Goal: Transaction & Acquisition: Obtain resource

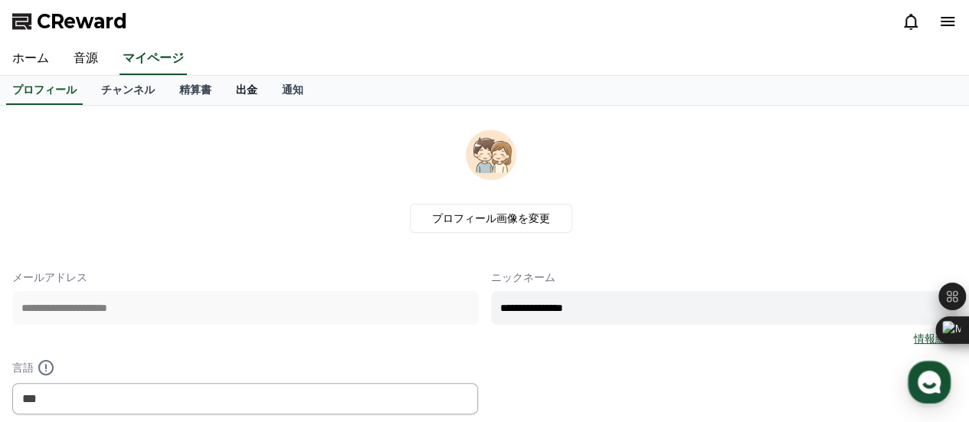
click at [237, 90] on link "出金" at bounding box center [247, 90] width 46 height 29
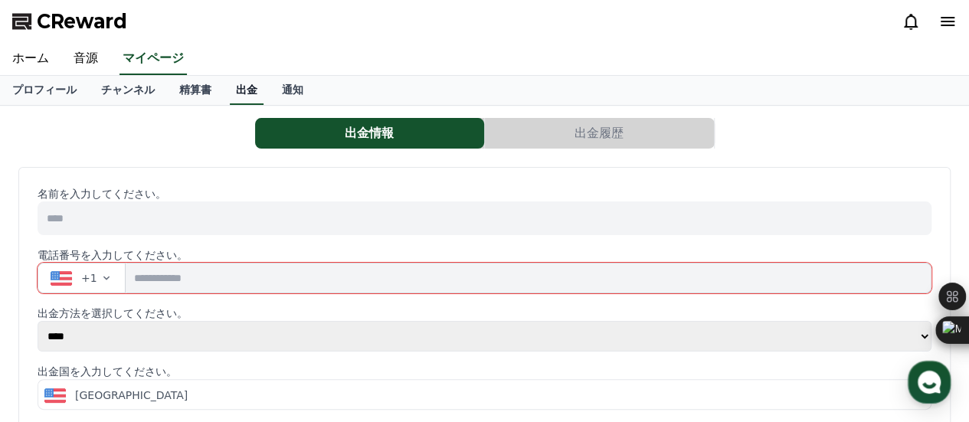
click at [230, 90] on link "出金" at bounding box center [247, 90] width 34 height 29
click at [270, 93] on link "通知" at bounding box center [293, 90] width 46 height 29
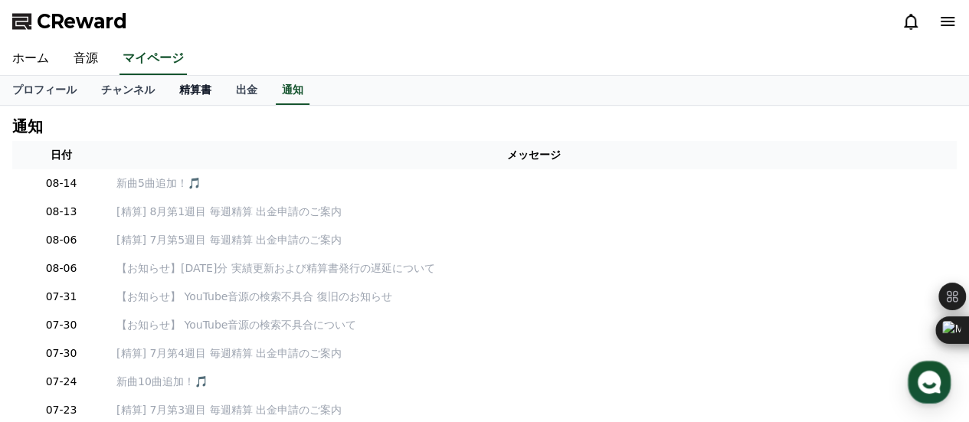
click at [167, 85] on link "精算書" at bounding box center [195, 90] width 57 height 29
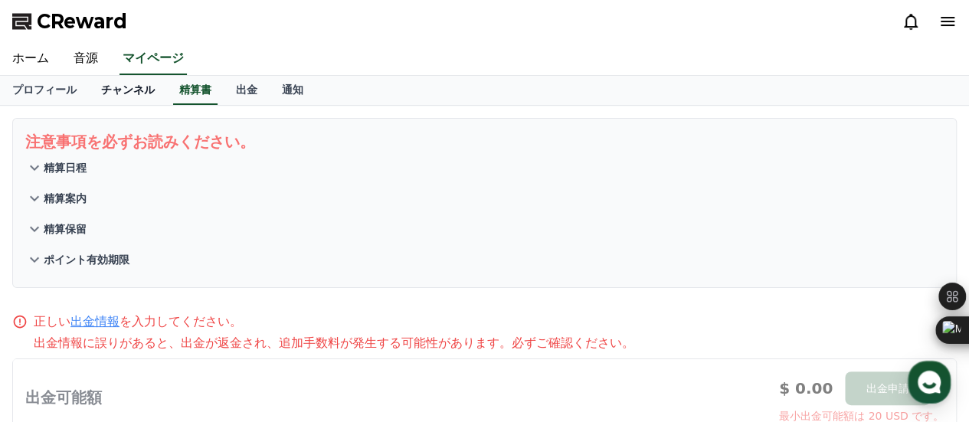
click at [101, 90] on link "チャンネル" at bounding box center [128, 90] width 78 height 29
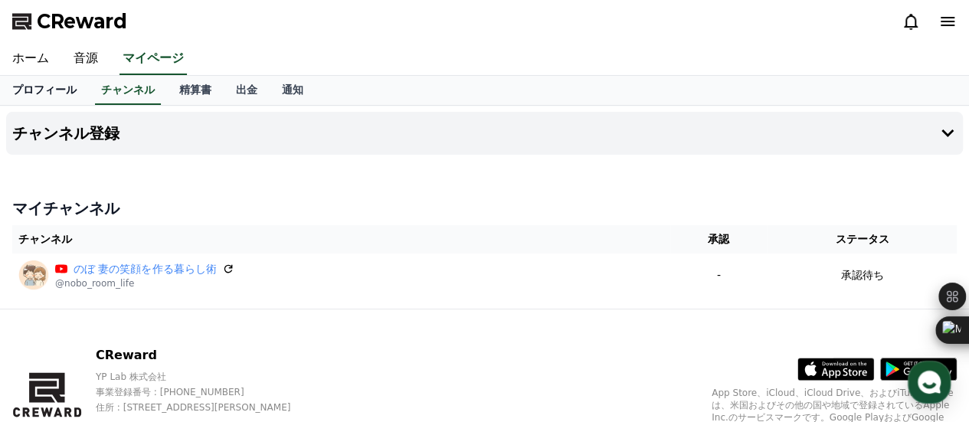
click at [47, 102] on link "プロフィール" at bounding box center [44, 90] width 89 height 29
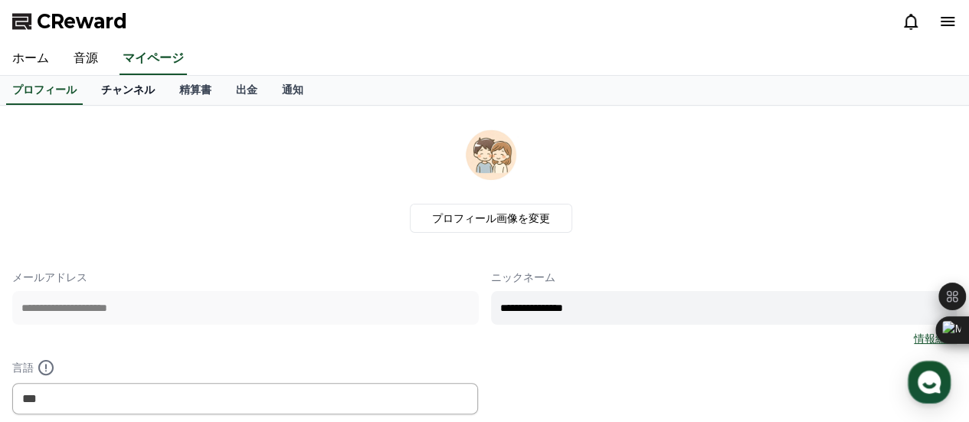
click at [94, 84] on link "チャンネル" at bounding box center [128, 90] width 78 height 29
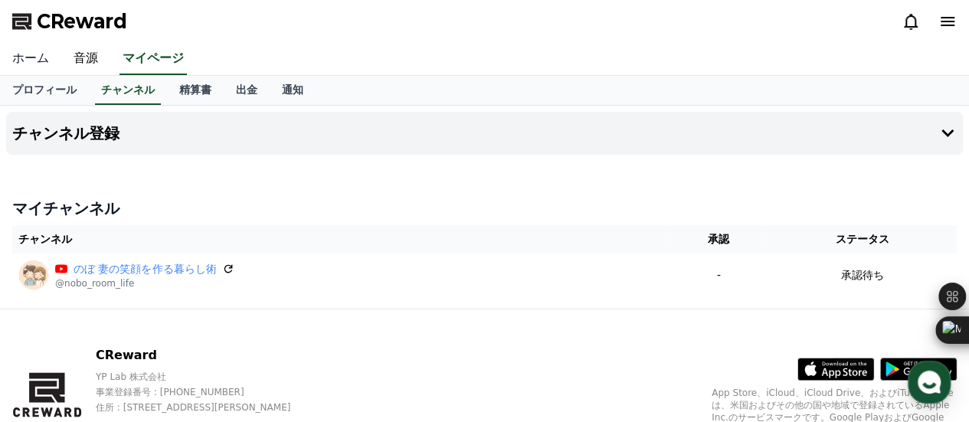
click at [36, 52] on link "ホーム" at bounding box center [30, 59] width 61 height 32
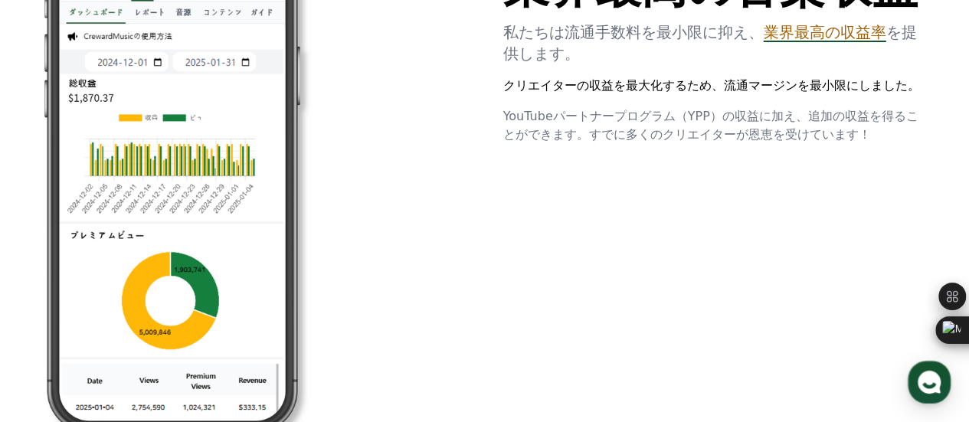
scroll to position [1226, 0]
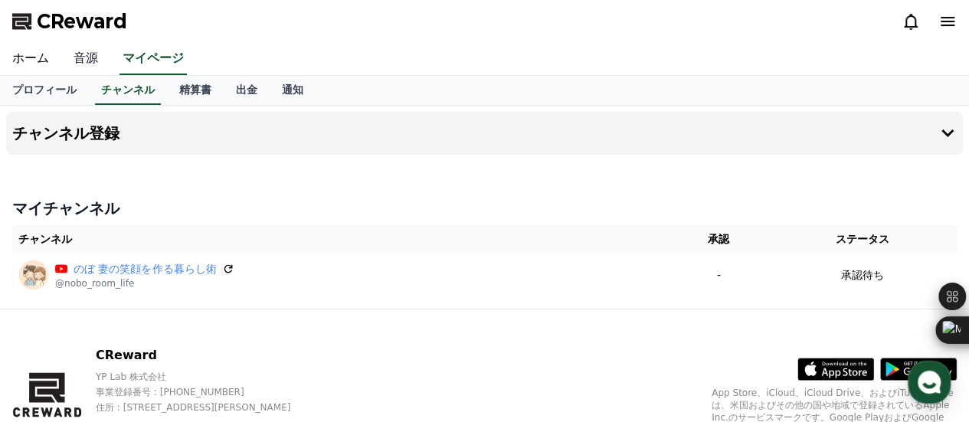
click at [82, 58] on link "音源" at bounding box center [85, 59] width 49 height 32
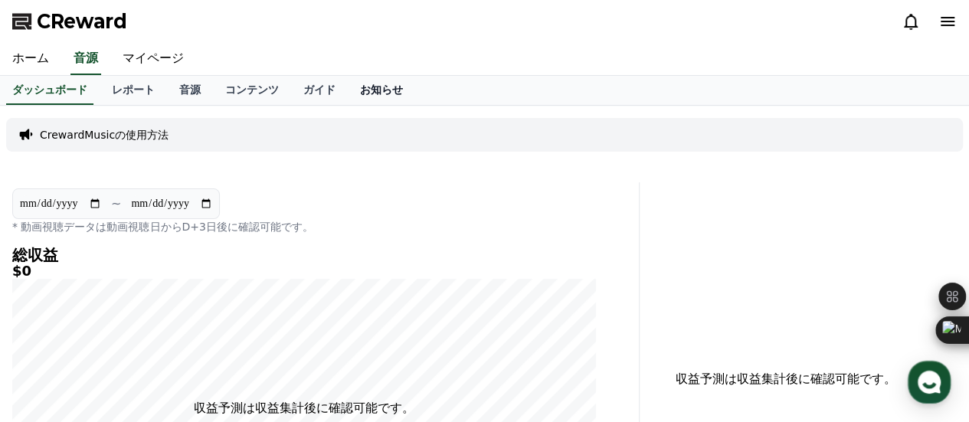
click at [348, 80] on link "お知らせ" at bounding box center [381, 90] width 67 height 29
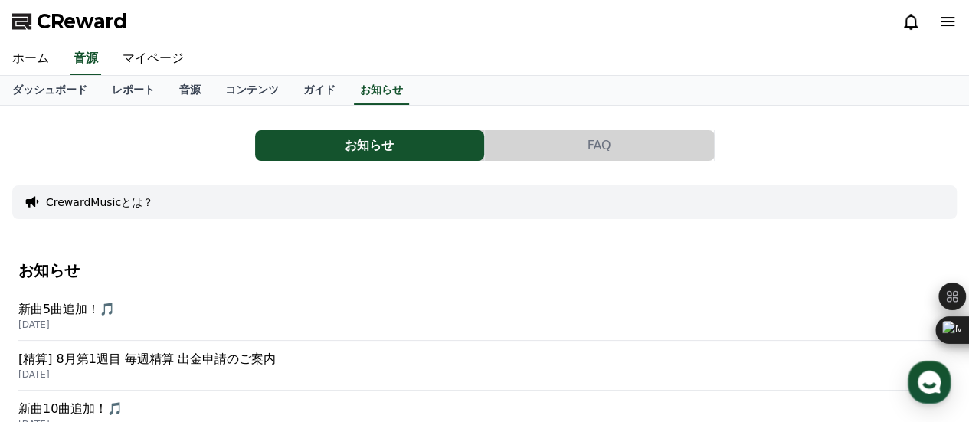
click at [559, 134] on button "FAQ" at bounding box center [599, 145] width 229 height 31
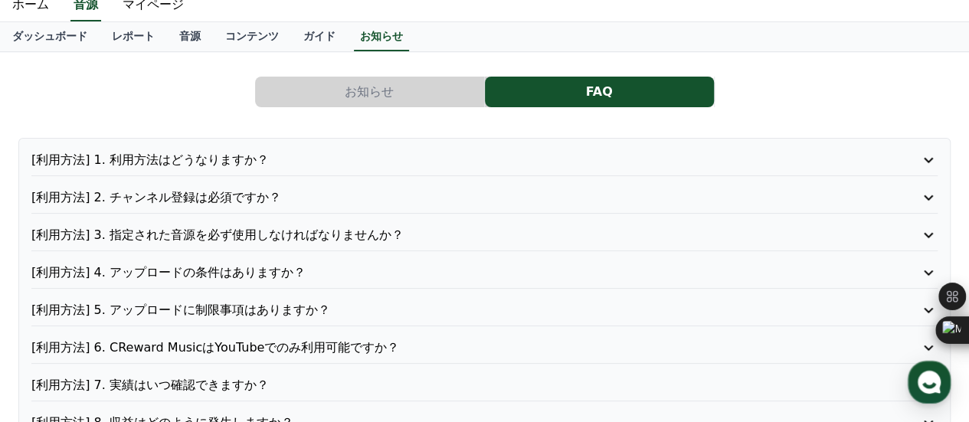
scroll to position [77, 0]
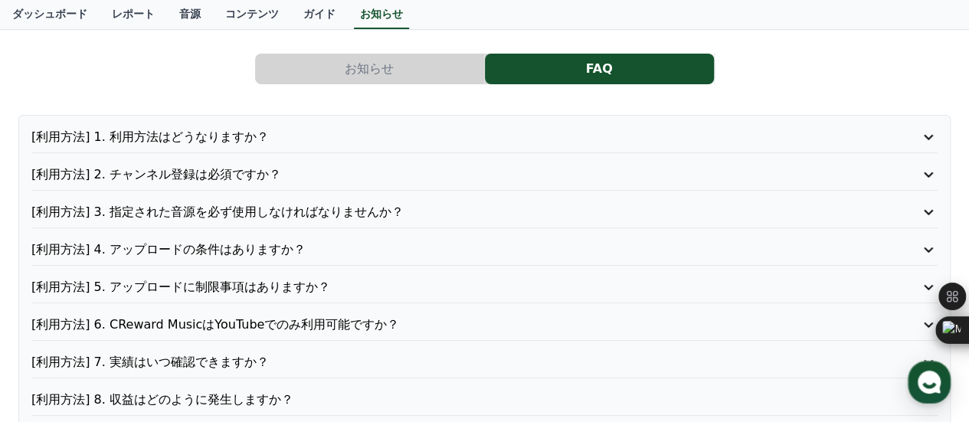
click at [244, 122] on div "[利用方法] 1. 利用方法はどうなりますか？ [利用方法] 2. チャンネル登録は必須ですか？ [利用方法] 3. 指定された音源を必ず使用しなければなりま…" at bounding box center [484, 400] width 932 height 570
click at [244, 133] on p "[利用方法] 1. 利用方法はどうなりますか？" at bounding box center [448, 137] width 834 height 18
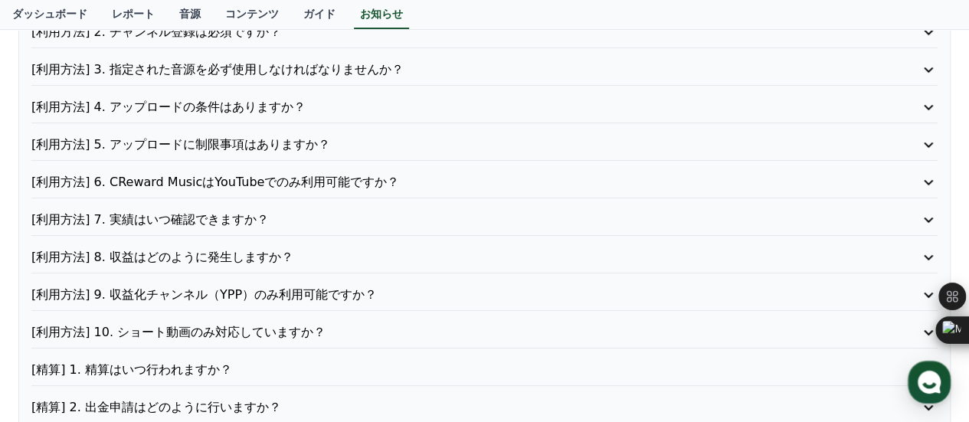
scroll to position [306, 0]
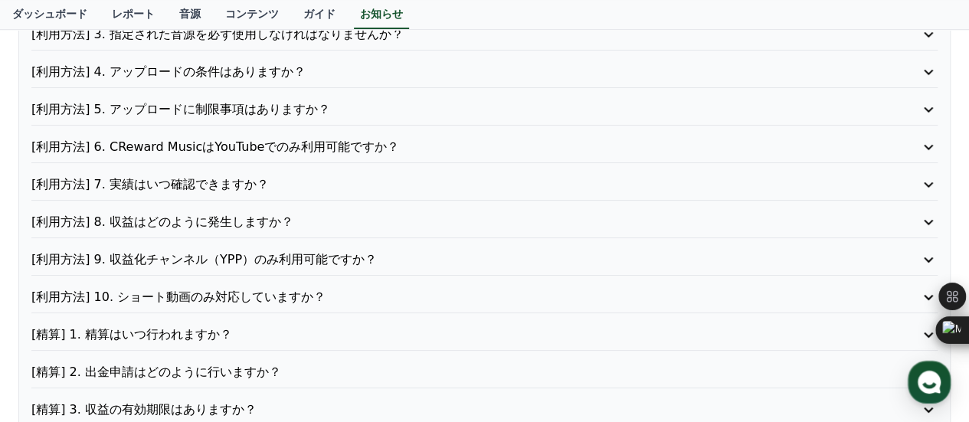
click at [248, 141] on p "[利用方法] 6. CReward MusicはYouTubeでのみ利用可能ですか？" at bounding box center [448, 147] width 834 height 18
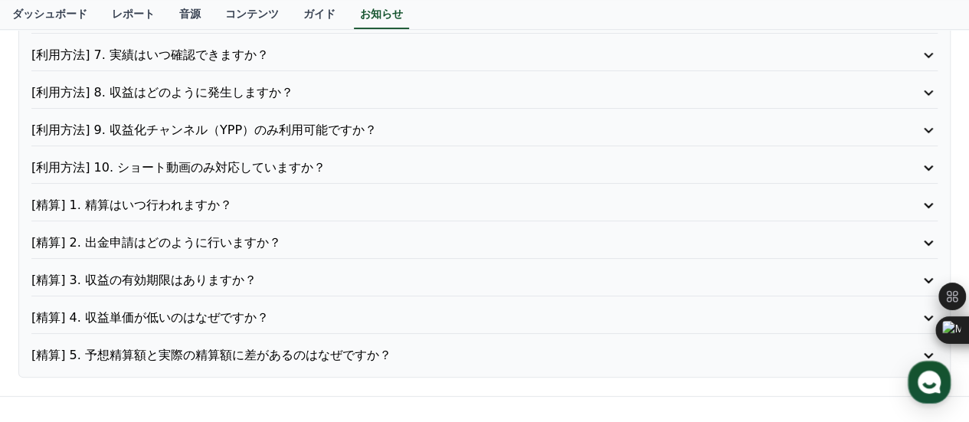
scroll to position [408, 0]
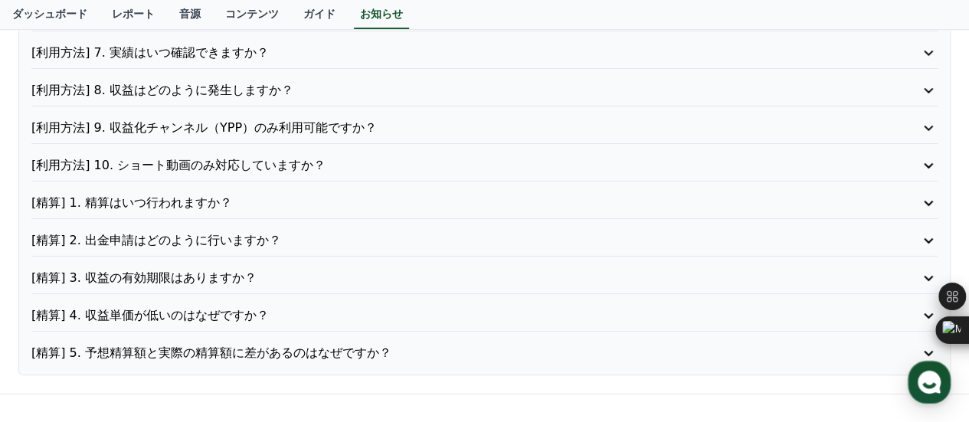
click at [244, 158] on p "[利用方法] 10. ショート動画のみ対応していますか？" at bounding box center [448, 165] width 834 height 18
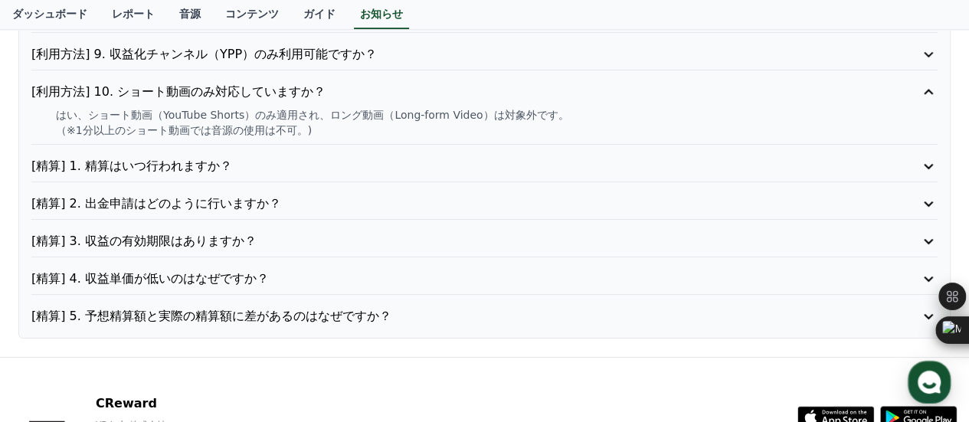
scroll to position [484, 0]
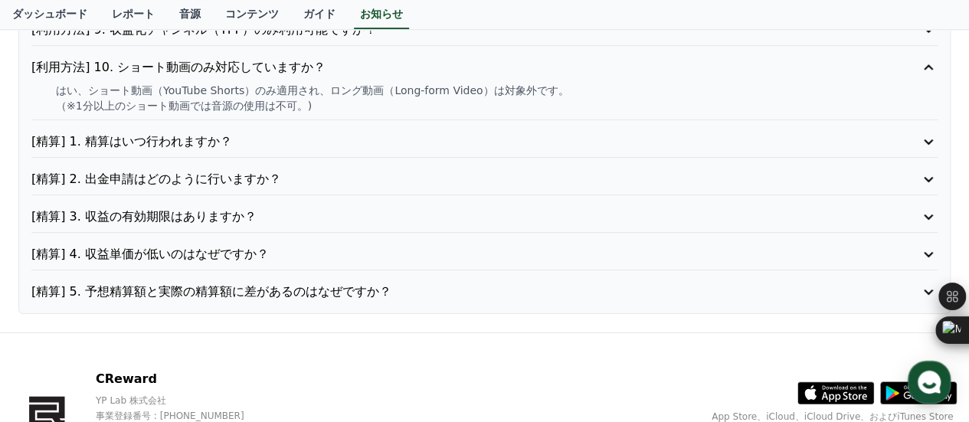
click at [233, 212] on p "[精算] 3. 収益の有効期限はありますか？" at bounding box center [448, 217] width 834 height 18
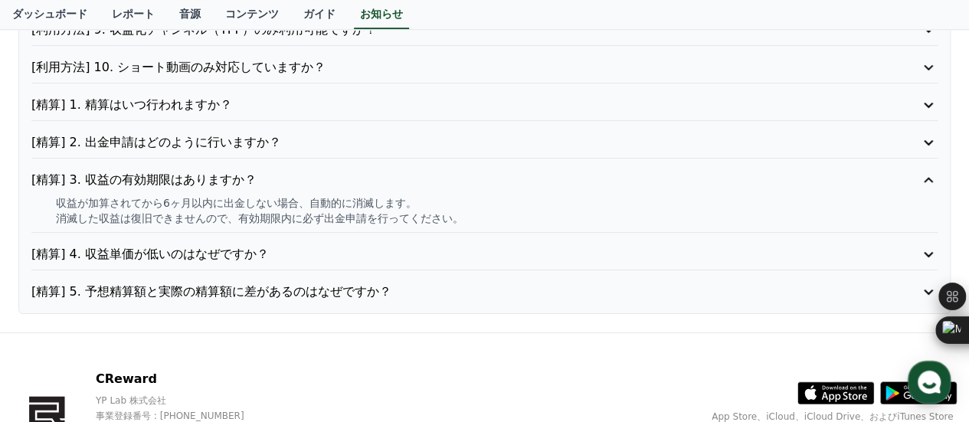
click at [218, 283] on p "[精算] 5. 予想精算額と実際の精算額に差があるのはなぜですか？" at bounding box center [448, 292] width 834 height 18
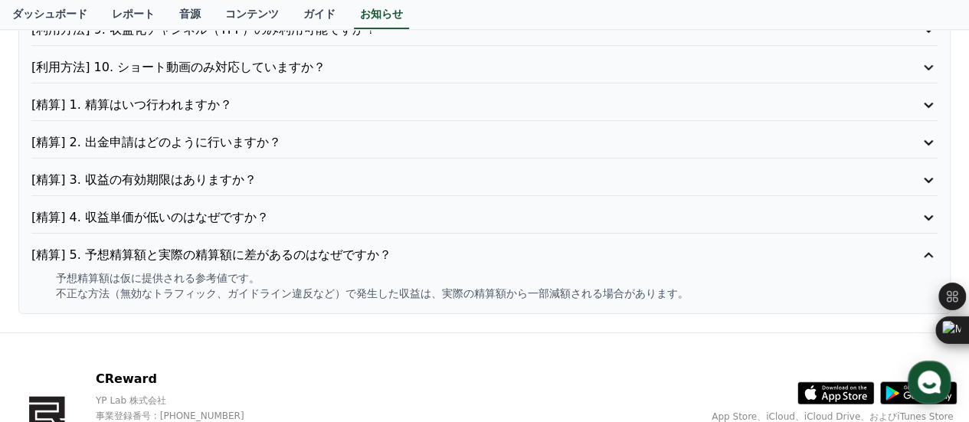
click at [216, 208] on p "[精算] 4. 収益単価が低いのはなぜですか？" at bounding box center [448, 217] width 834 height 18
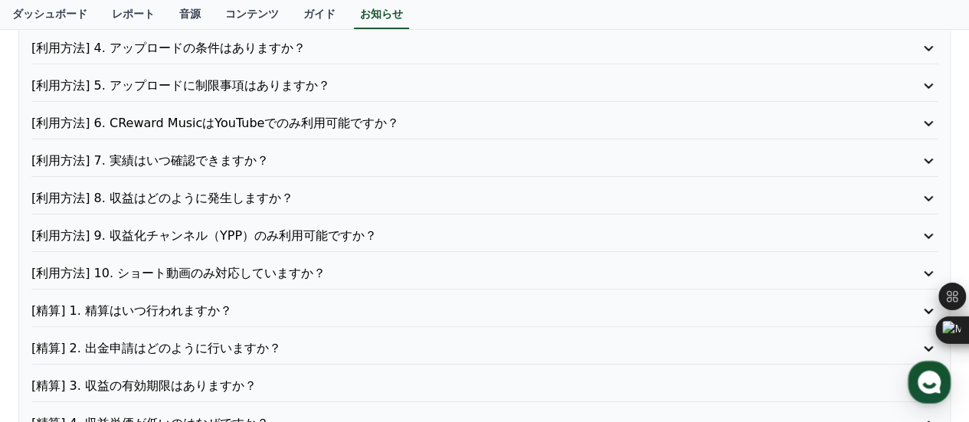
scroll to position [254, 0]
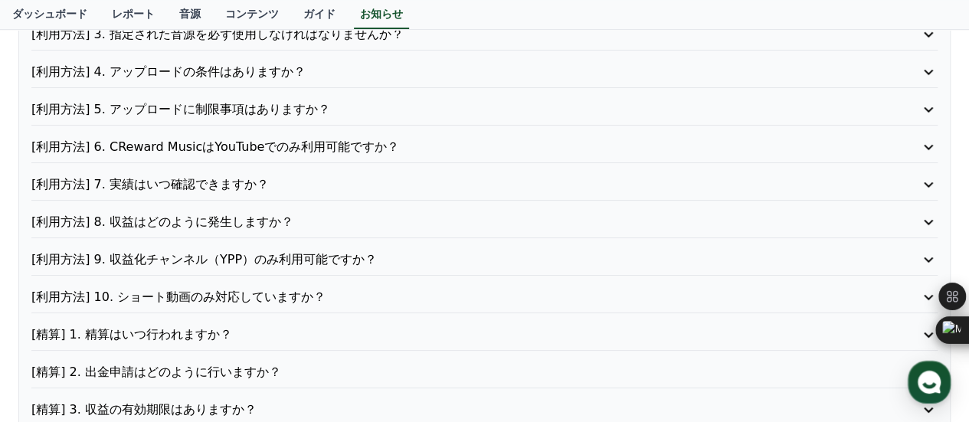
click at [196, 373] on p "[精算] 2. 出金申請はどのように行いますか？" at bounding box center [448, 372] width 834 height 18
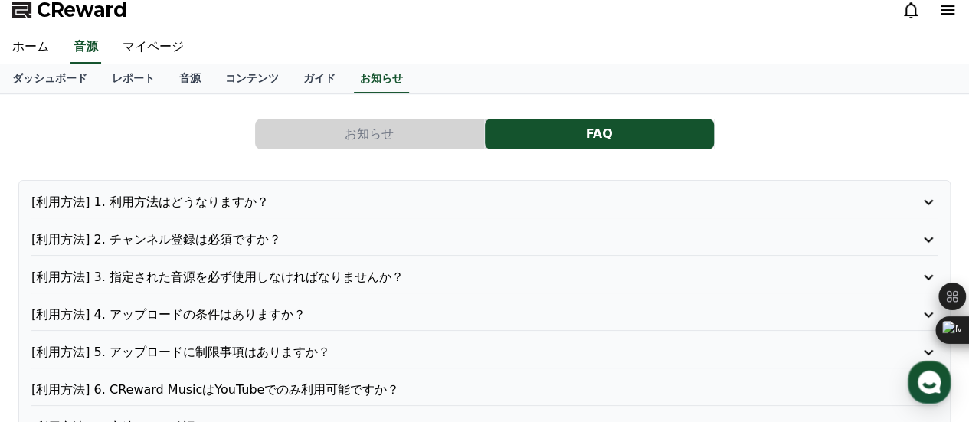
scroll to position [0, 0]
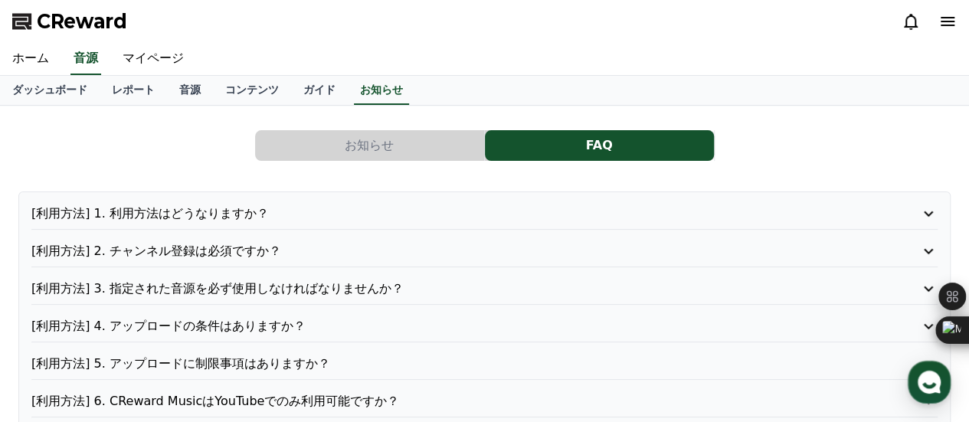
click at [230, 242] on p "[利用方法] 2. チャンネル登録は必須ですか？" at bounding box center [448, 251] width 834 height 18
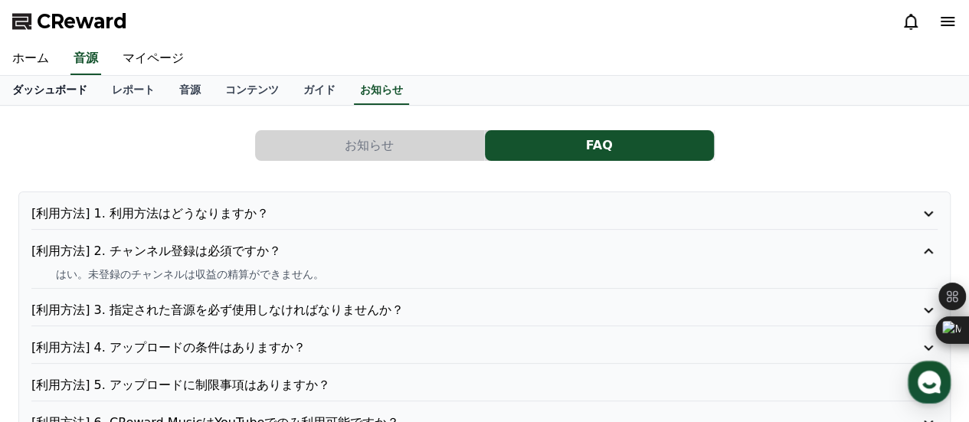
click at [56, 91] on link "ダッシュボード" at bounding box center [50, 90] width 100 height 29
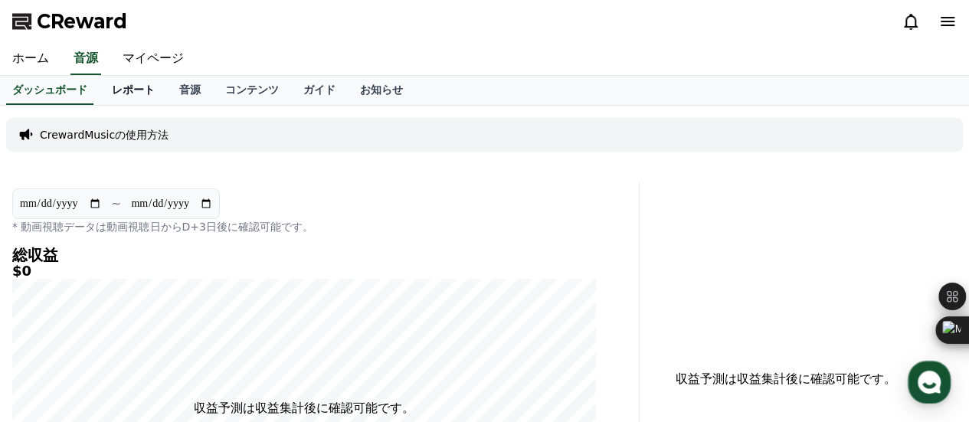
click at [113, 94] on link "レポート" at bounding box center [133, 90] width 67 height 29
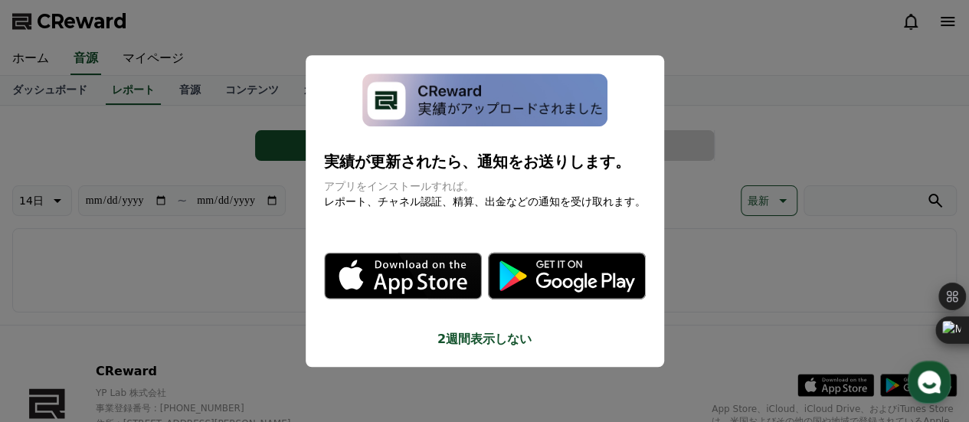
click at [287, 244] on button "close modal" at bounding box center [484, 211] width 969 height 422
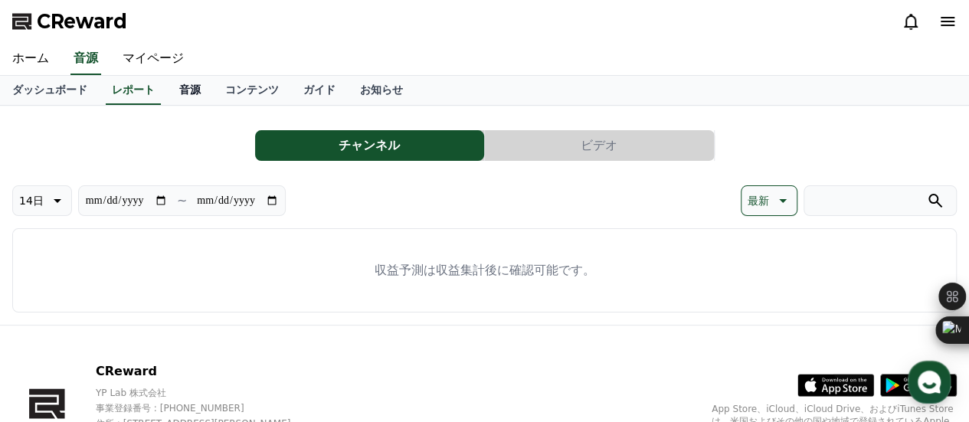
click at [167, 81] on link "音源" at bounding box center [190, 90] width 46 height 29
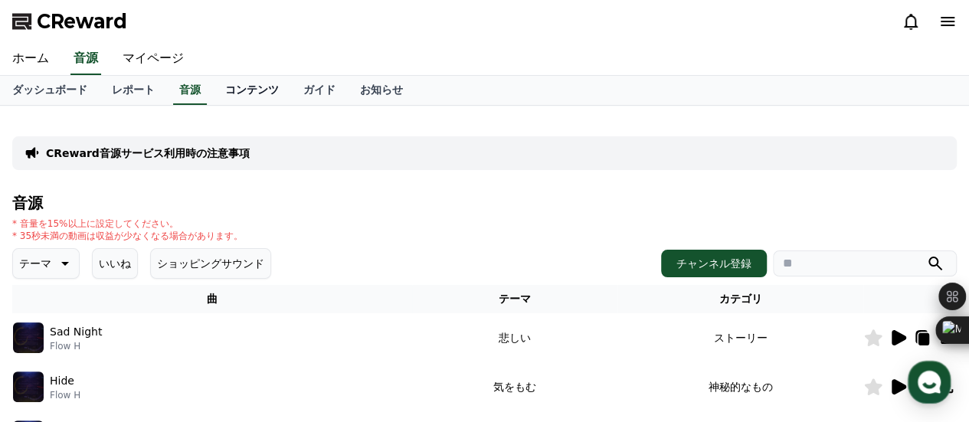
click at [220, 85] on link "コンテンツ" at bounding box center [252, 90] width 78 height 29
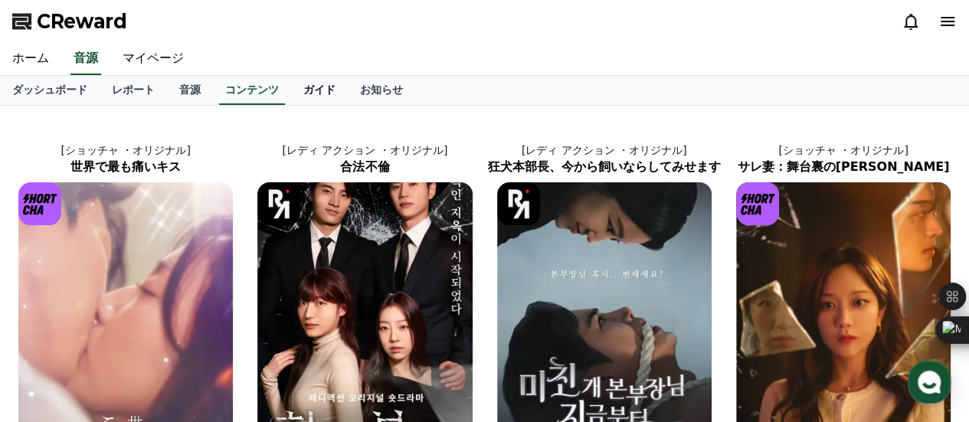
click at [291, 87] on link "ガイド" at bounding box center [319, 90] width 57 height 29
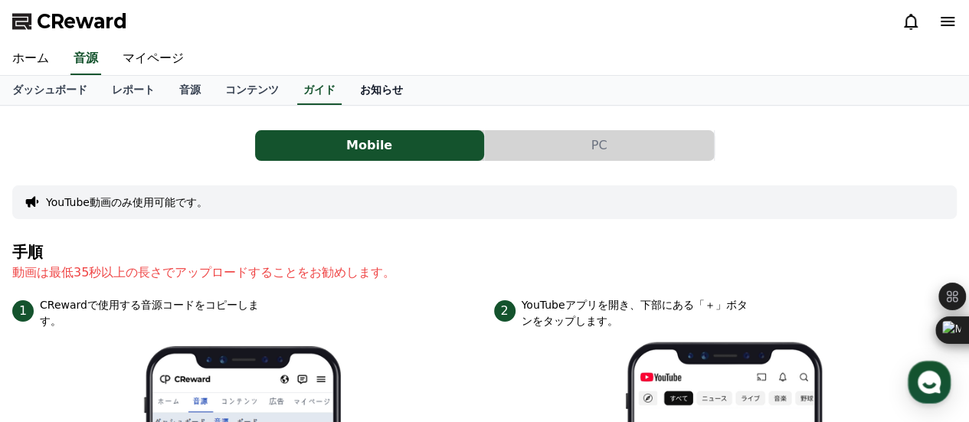
click at [348, 82] on link "お知らせ" at bounding box center [381, 90] width 67 height 29
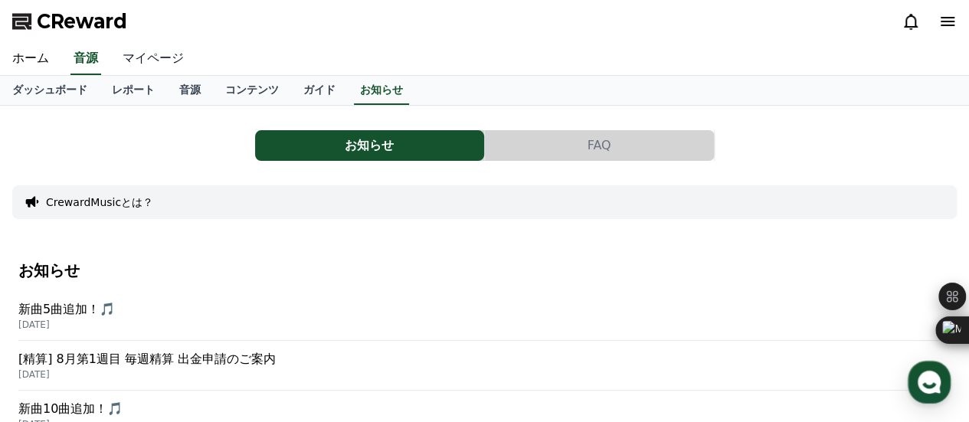
click at [149, 59] on link "マイページ" at bounding box center [153, 59] width 86 height 32
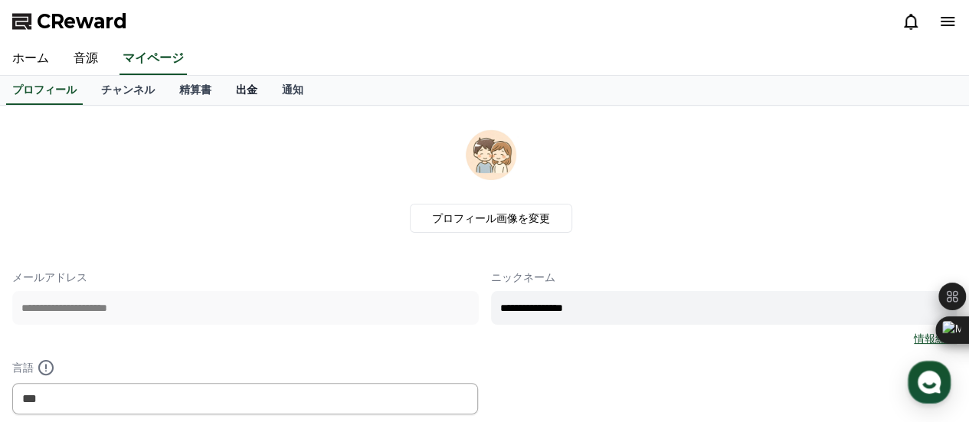
click at [224, 94] on link "出金" at bounding box center [247, 90] width 46 height 29
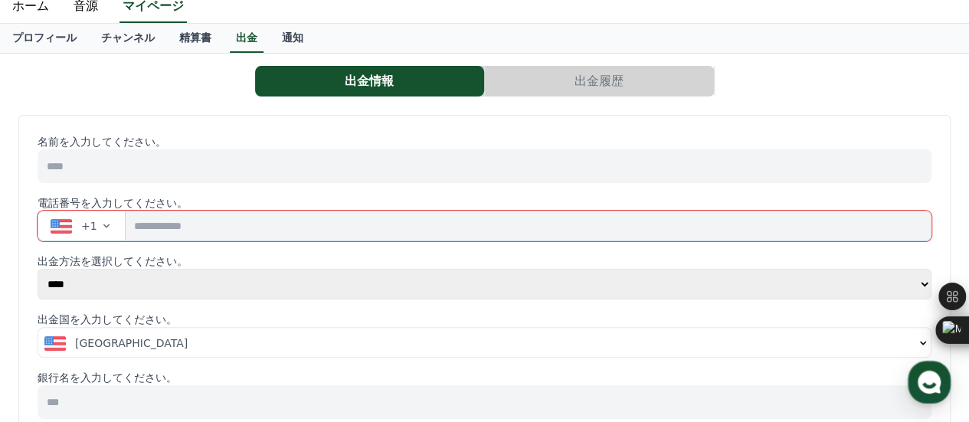
scroll to position [77, 0]
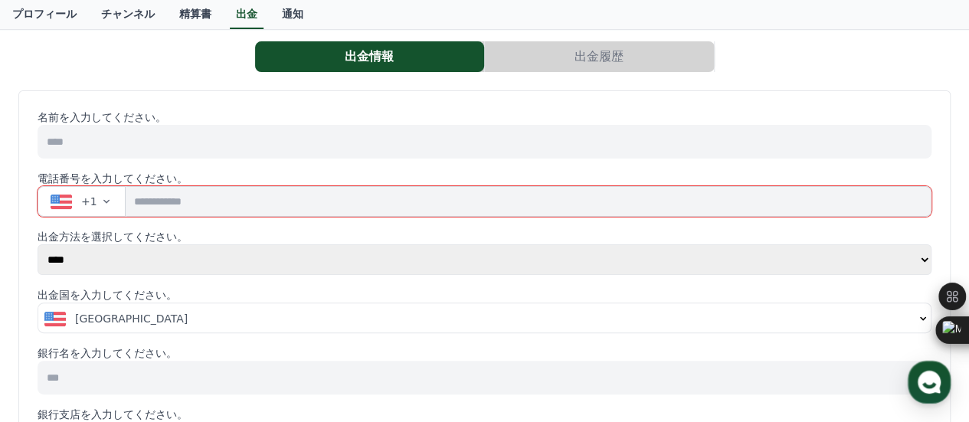
click at [228, 132] on input at bounding box center [485, 142] width 894 height 34
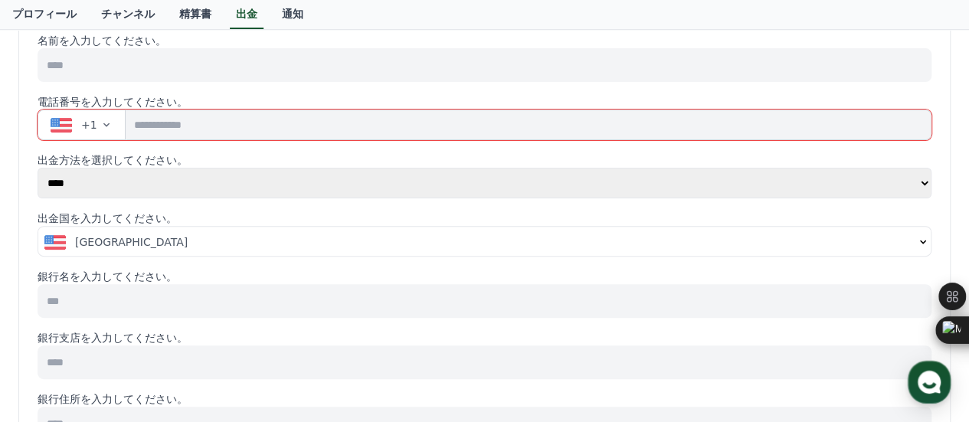
click at [264, 238] on div "[GEOGRAPHIC_DATA]" at bounding box center [479, 241] width 870 height 15
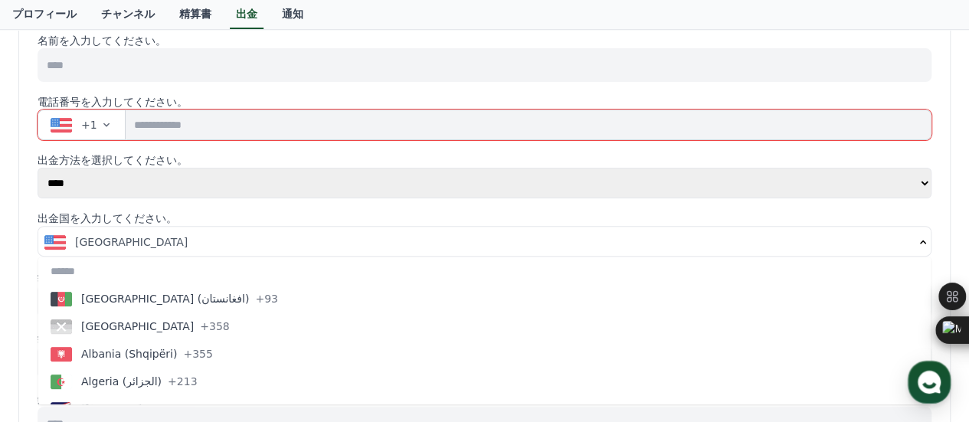
click at [262, 166] on p "出金方法を選択してください。" at bounding box center [485, 159] width 894 height 15
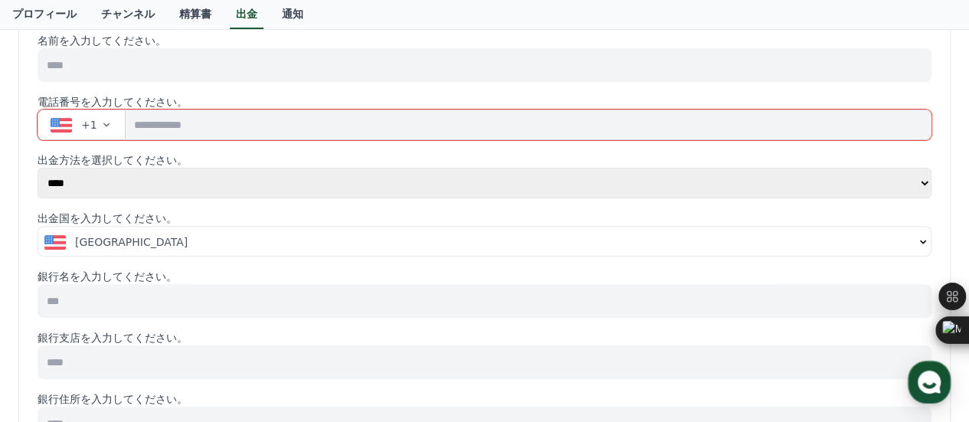
click at [246, 180] on select "**** ******" at bounding box center [485, 183] width 894 height 31
select select "******"
click at [38, 168] on select "**** ******" at bounding box center [485, 183] width 894 height 31
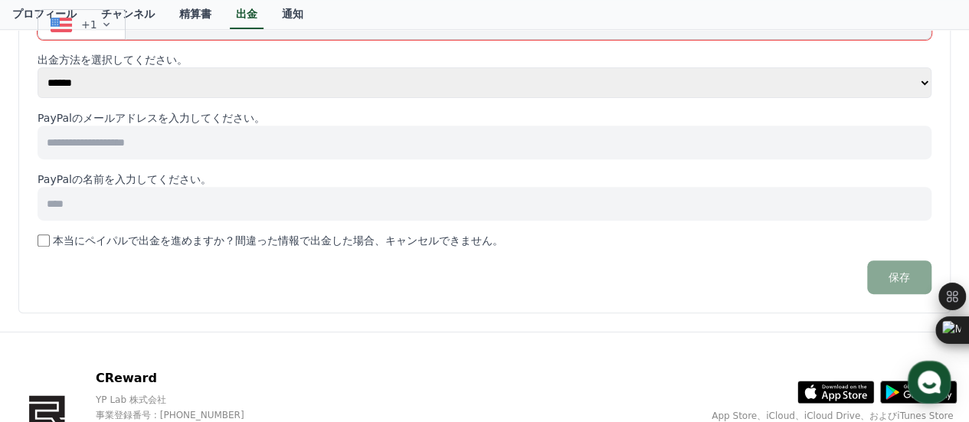
scroll to position [230, 0]
